Goal: Navigation & Orientation: Understand site structure

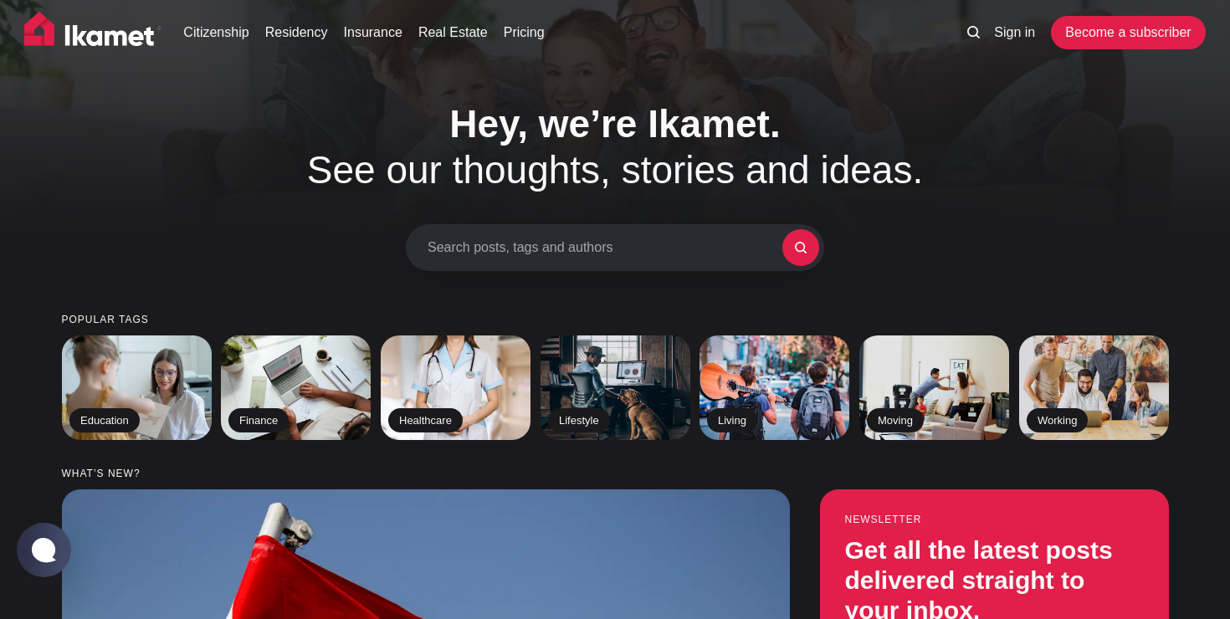
scroll to position [10, 0]
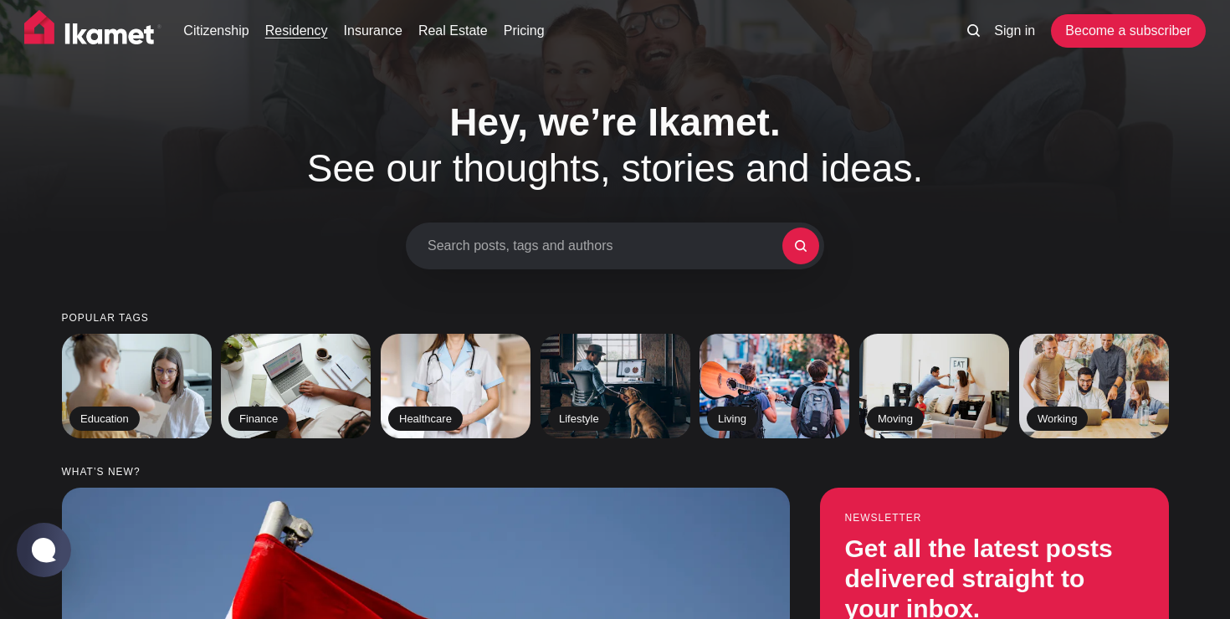
click at [326, 34] on link "Residency" at bounding box center [296, 31] width 63 height 20
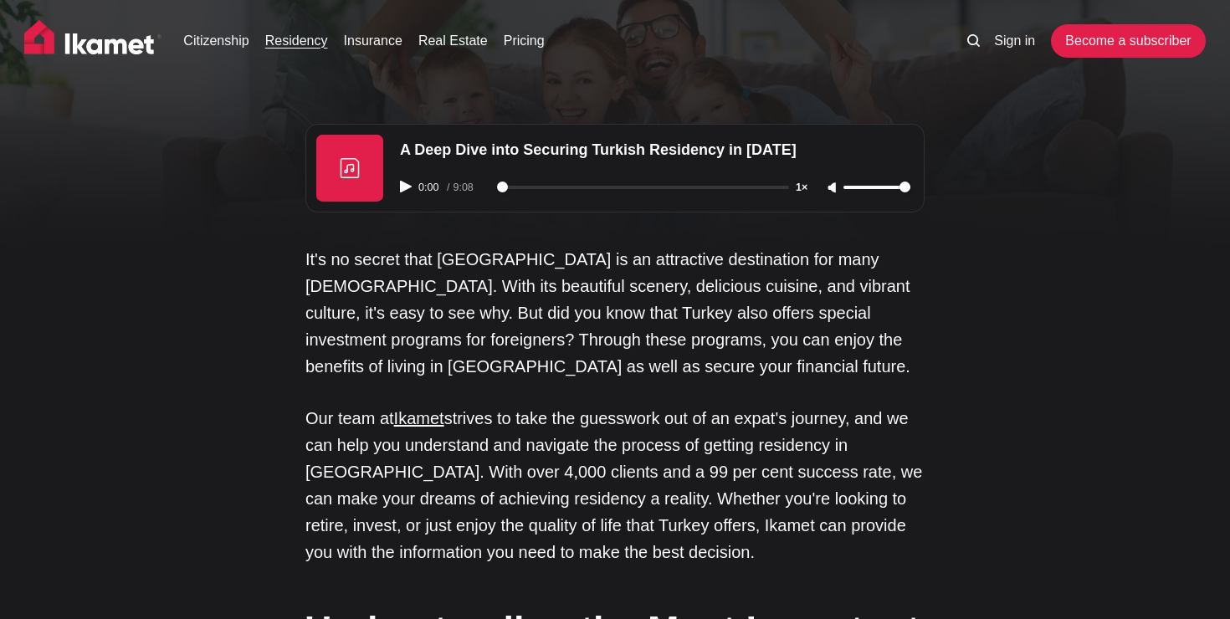
click at [519, 54] on ul "Citizenship Residency Insurance Real Estate Pricing" at bounding box center [559, 40] width 784 height 33
click at [527, 48] on link "Pricing" at bounding box center [524, 41] width 41 height 20
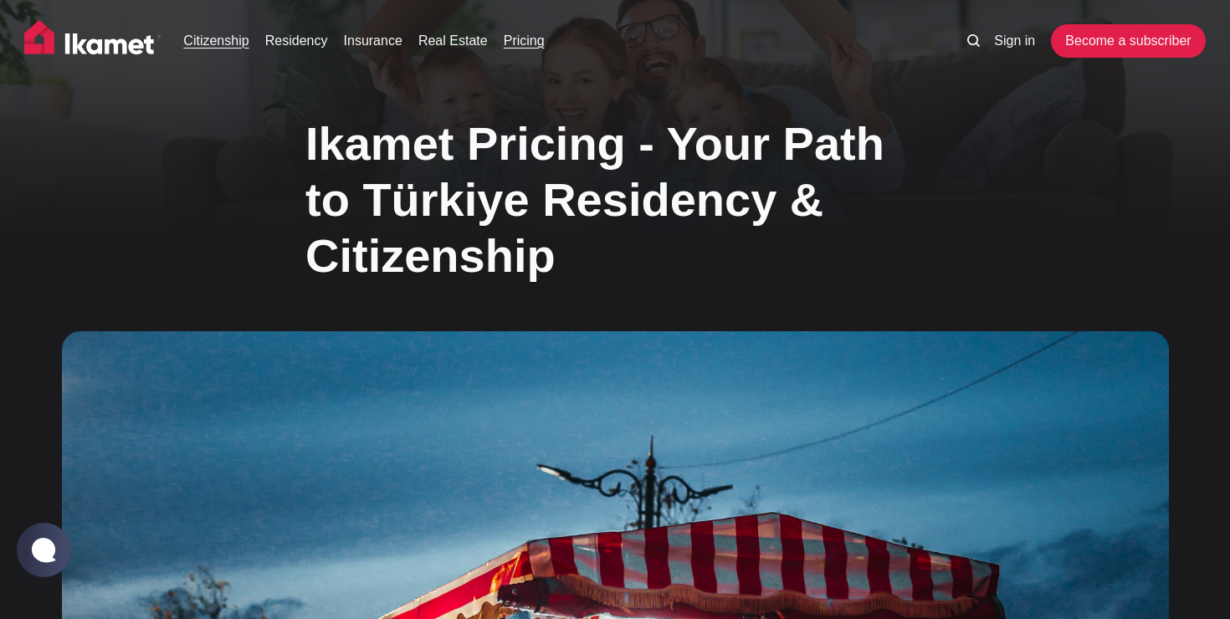
click at [233, 40] on link "Citizenship" at bounding box center [215, 41] width 65 height 20
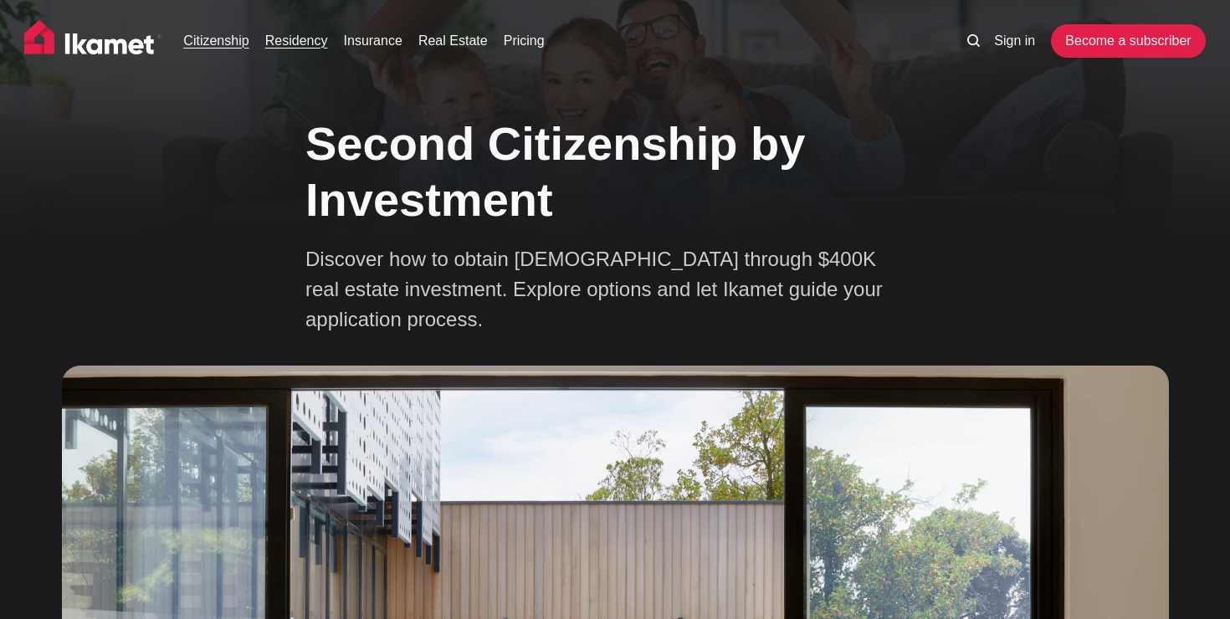
click at [298, 32] on link "Residency" at bounding box center [296, 41] width 63 height 20
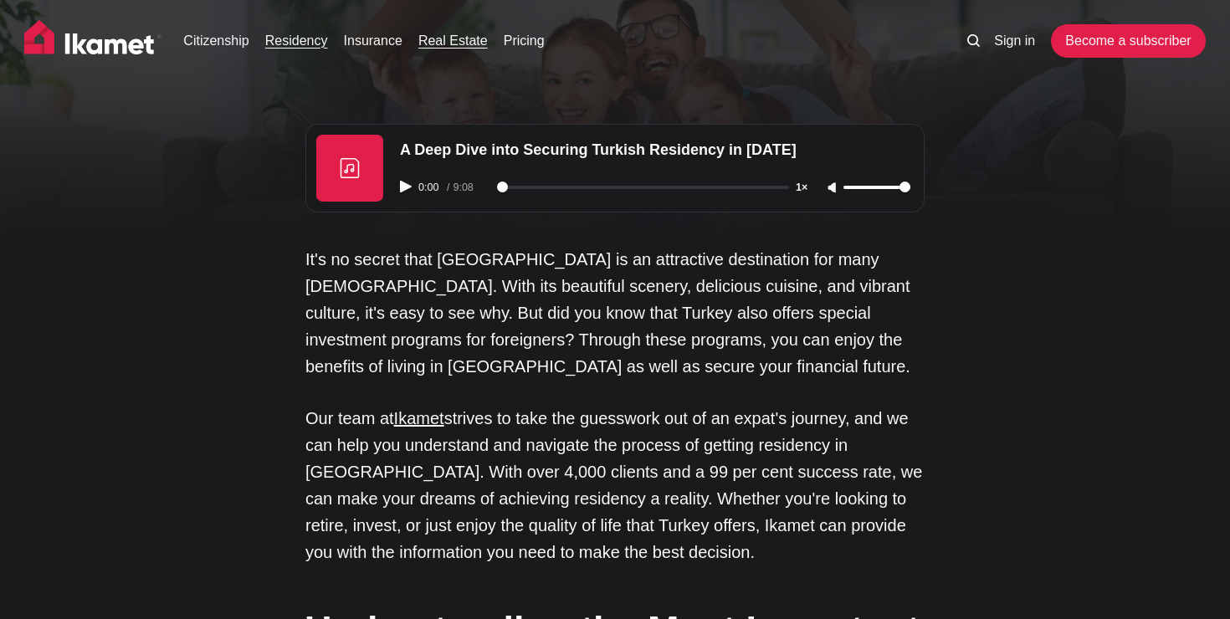
click at [449, 46] on link "Real Estate" at bounding box center [452, 41] width 69 height 20
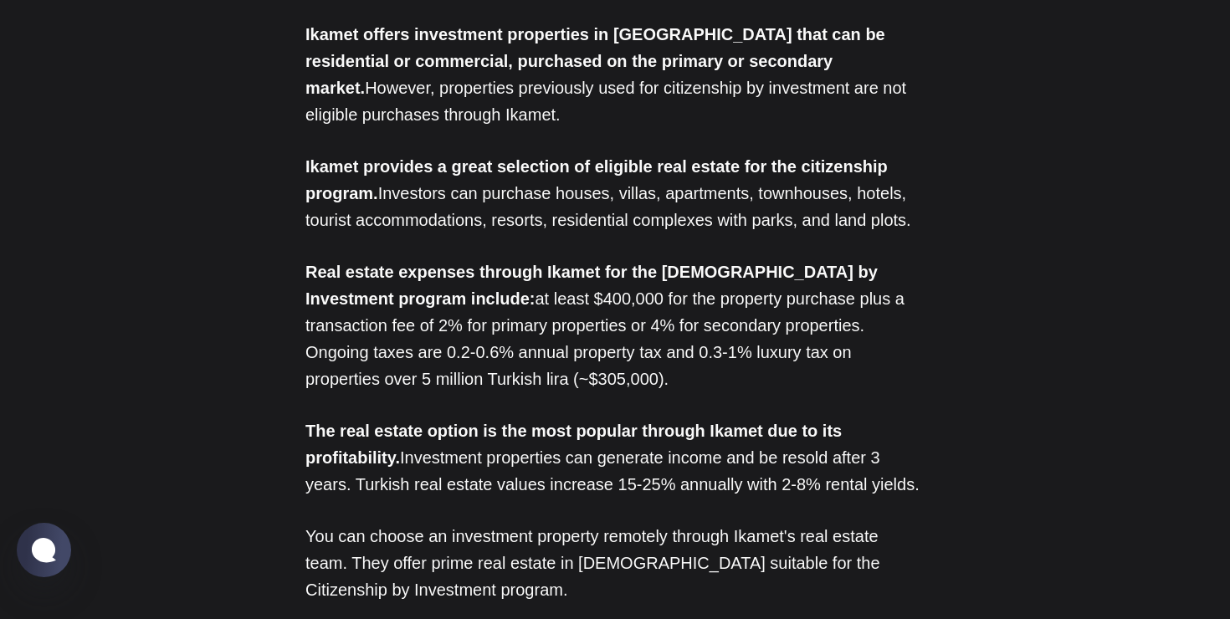
scroll to position [6466, 0]
